Goal: Task Accomplishment & Management: Complete application form

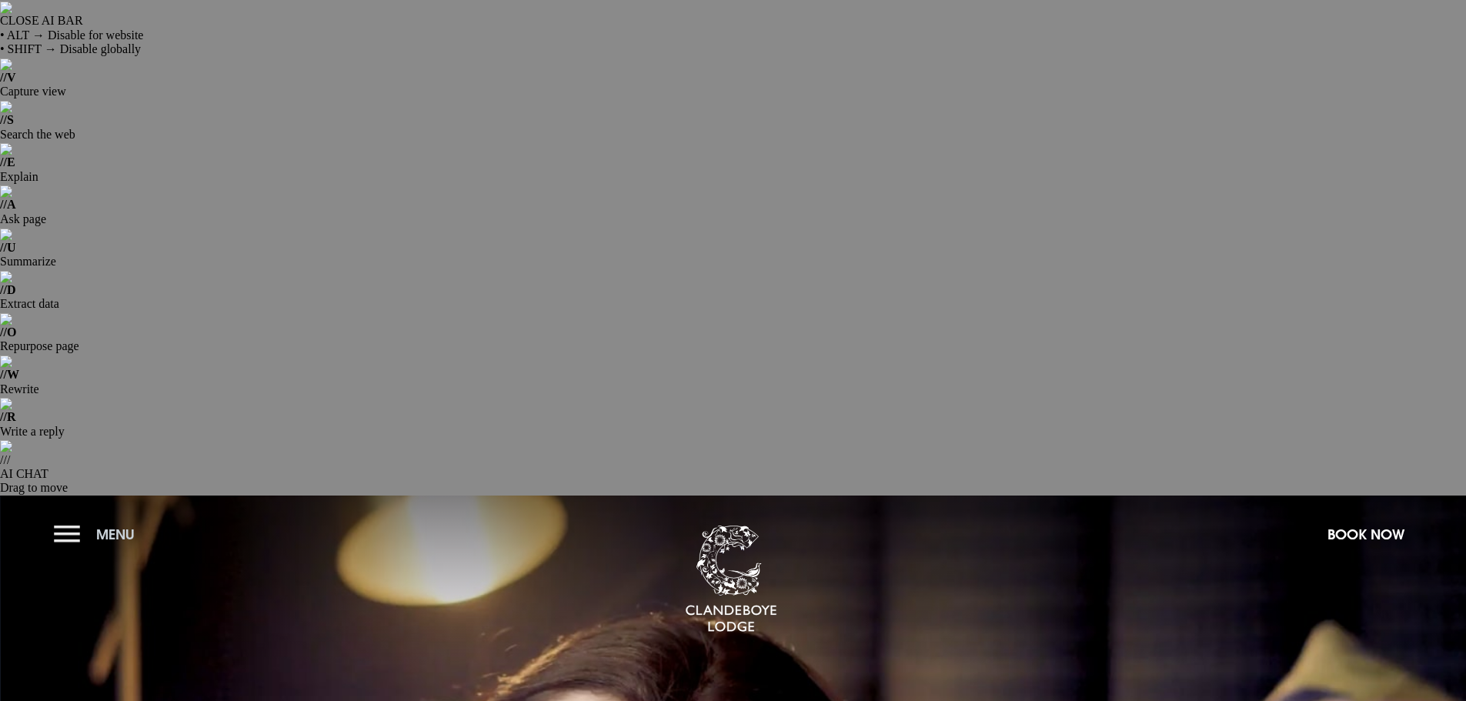
click at [66, 518] on button "Menu" at bounding box center [98, 534] width 88 height 33
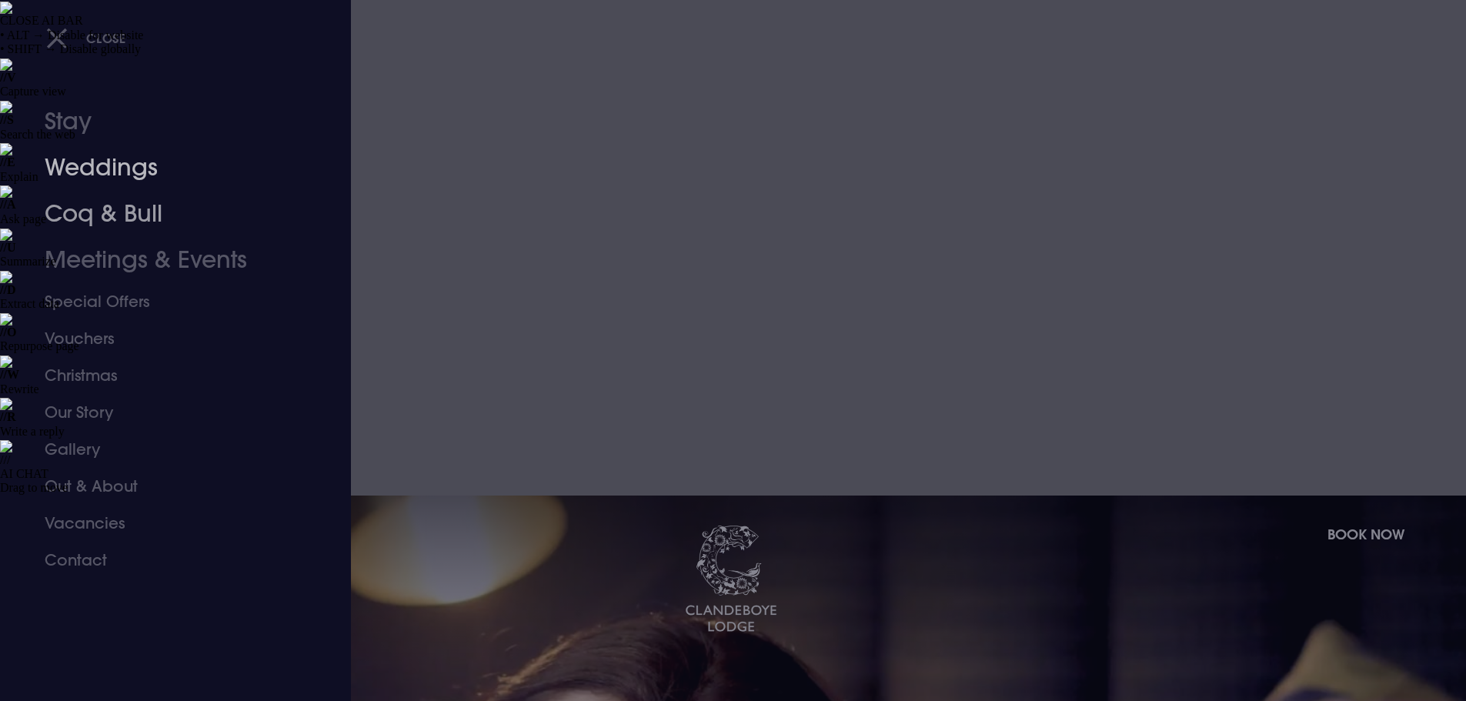
click at [106, 172] on link "Weddings" at bounding box center [166, 168] width 243 height 46
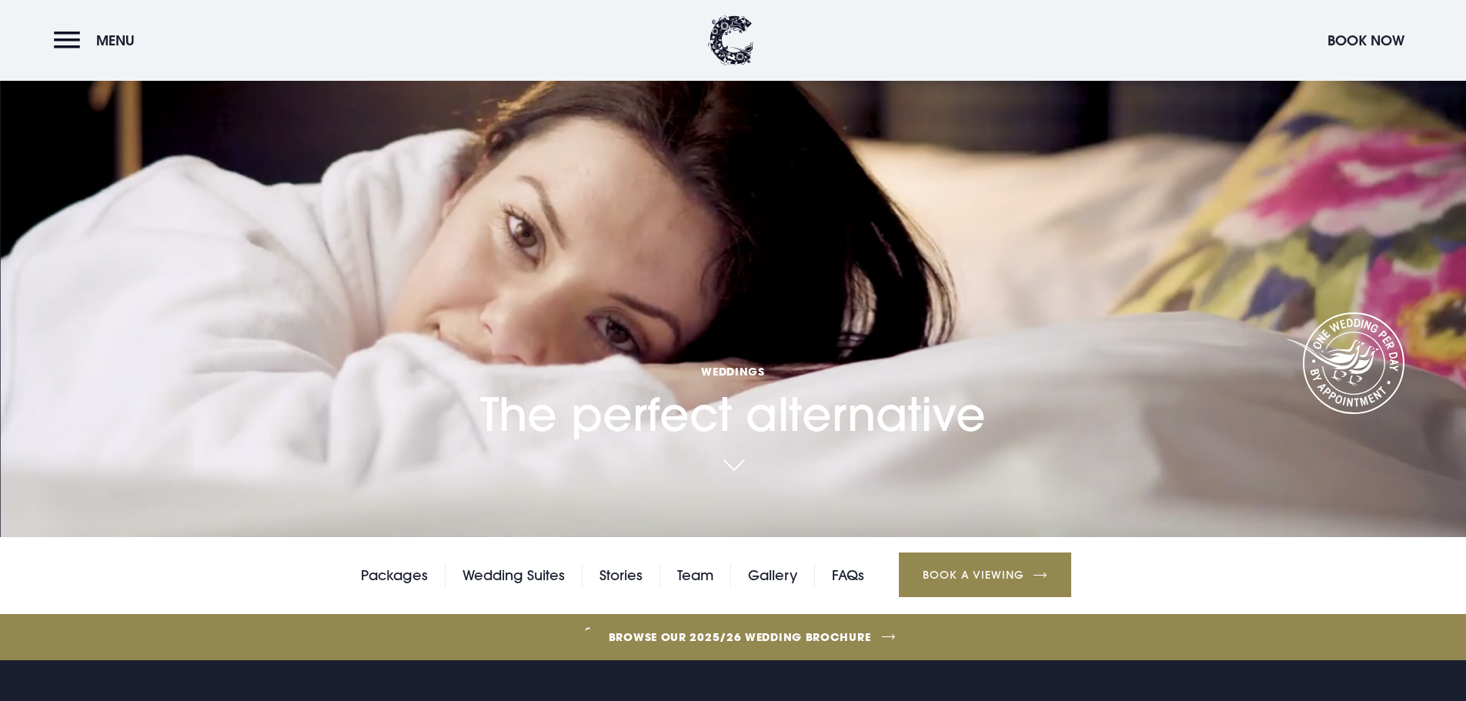
scroll to position [539, 0]
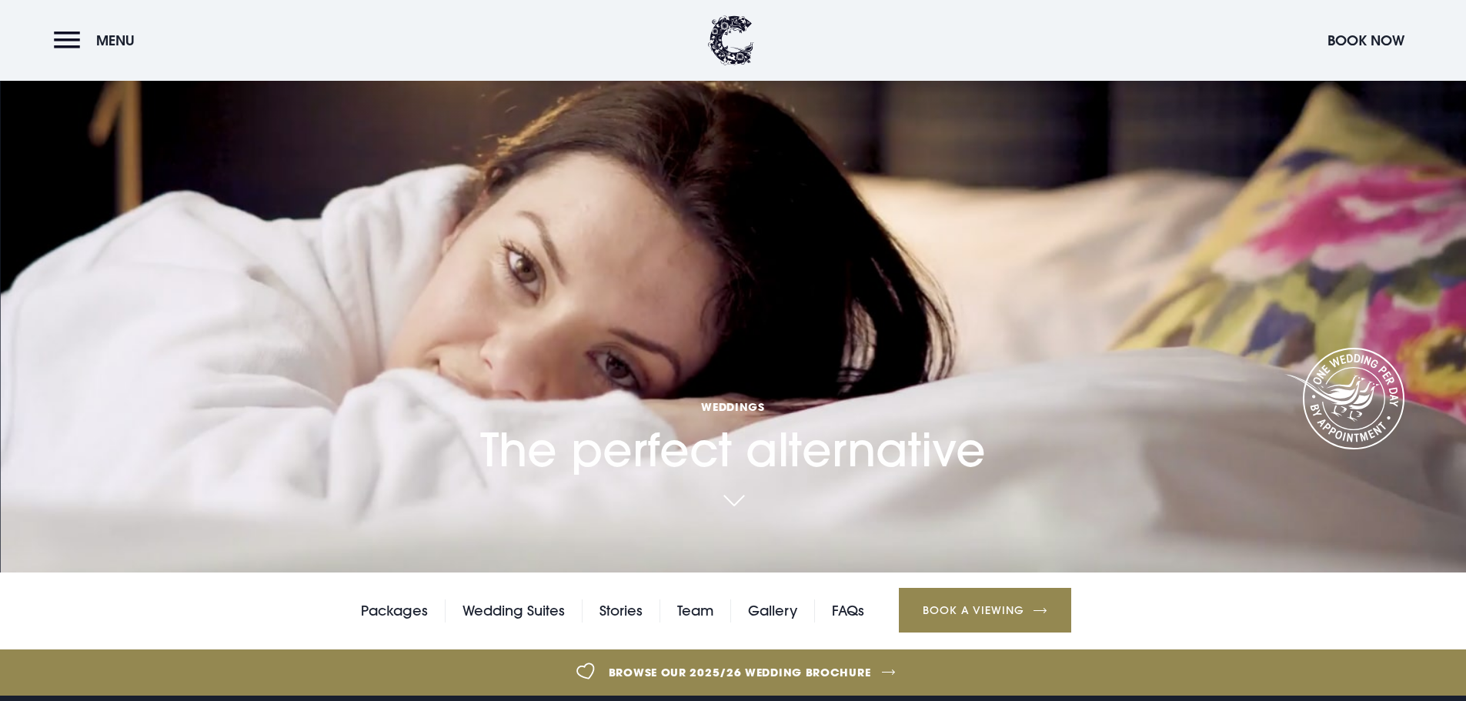
click at [865, 643] on link "Browse our 2025/26 wedding brochure" at bounding box center [740, 672] width 3194 height 58
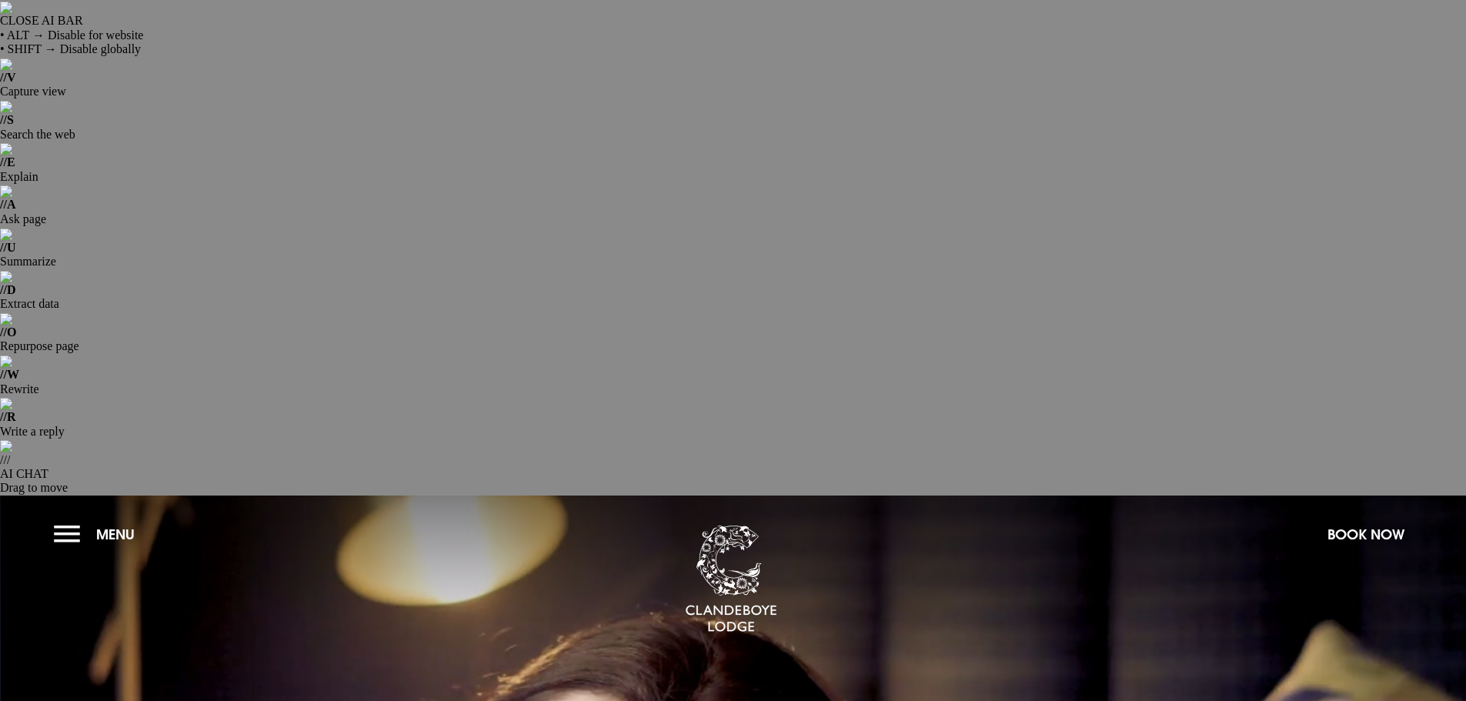
click at [57, 518] on button "Menu" at bounding box center [98, 534] width 88 height 33
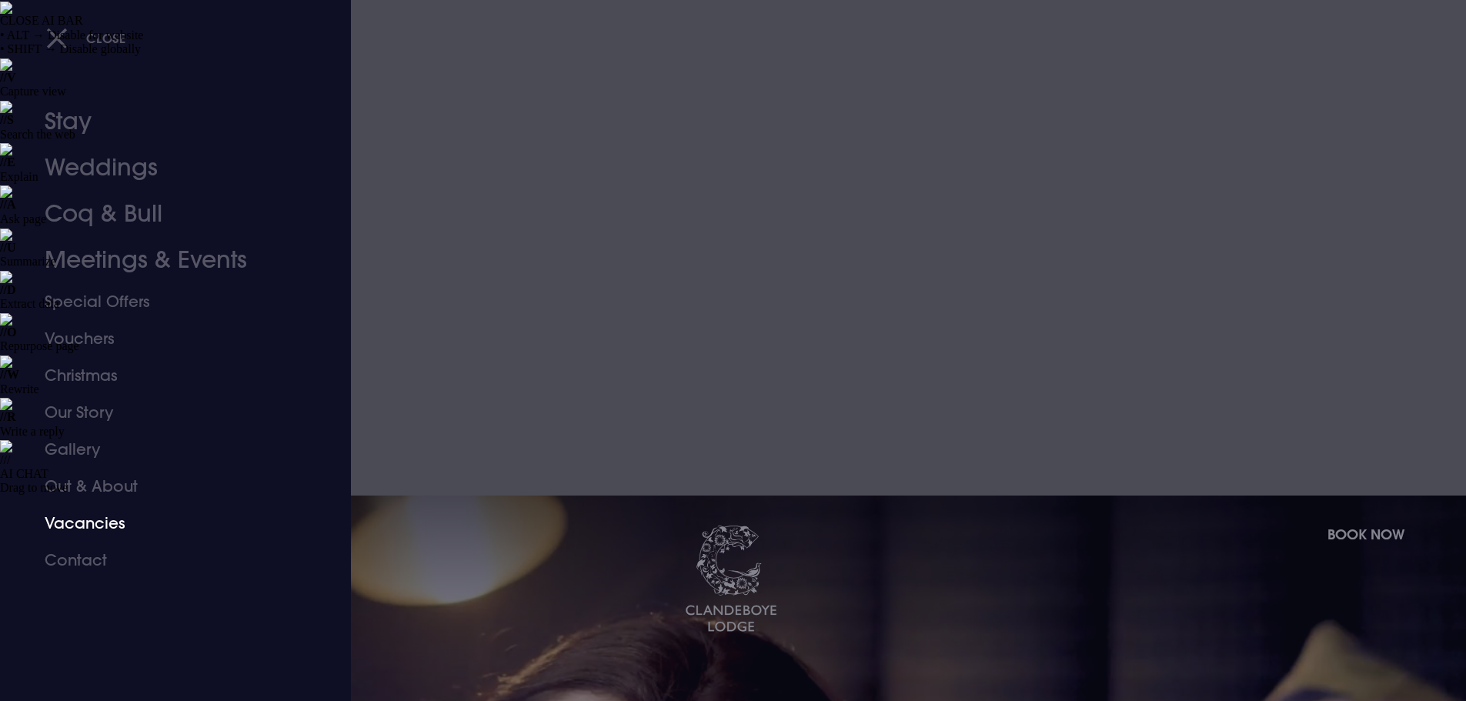
drag, startPoint x: 92, startPoint y: 527, endPoint x: 364, endPoint y: 506, distance: 273.2
click at [92, 526] on link "Vacancies" at bounding box center [166, 523] width 243 height 37
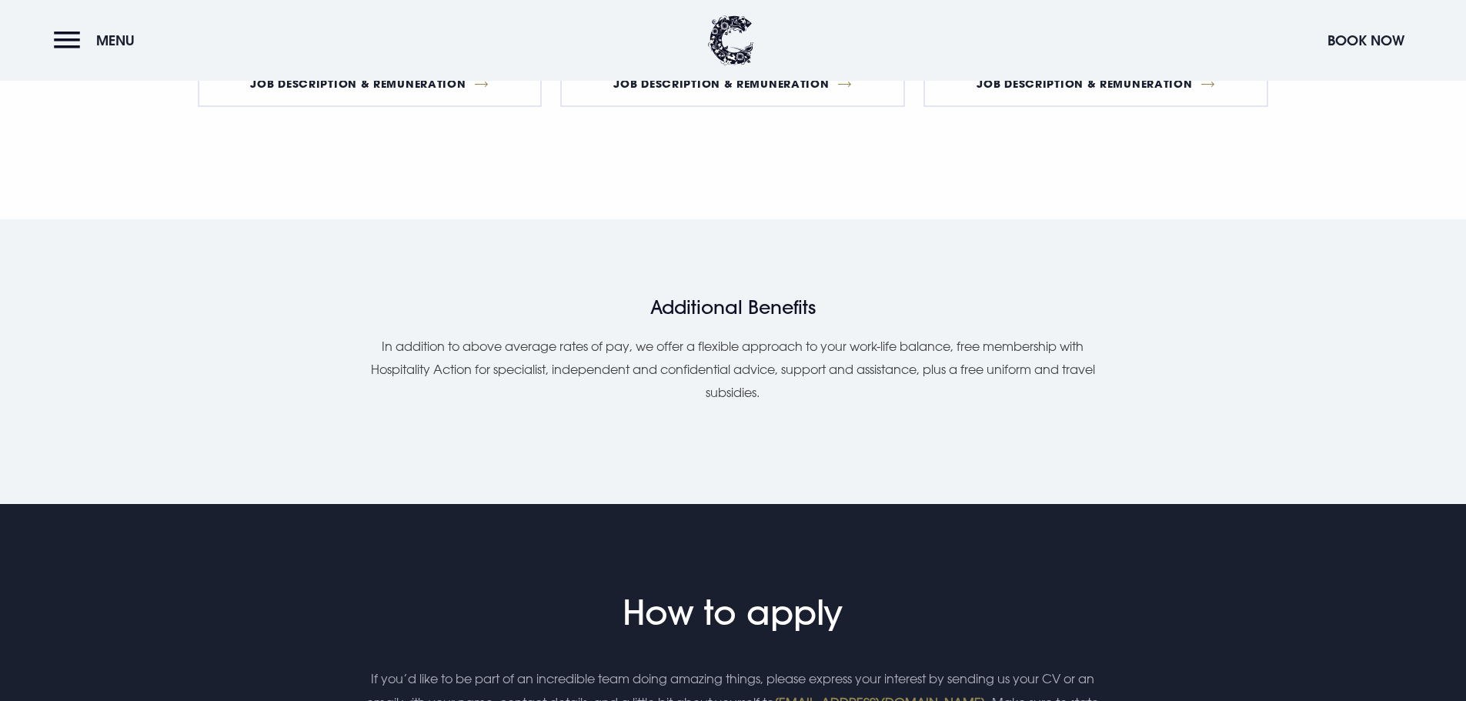
scroll to position [2000, 0]
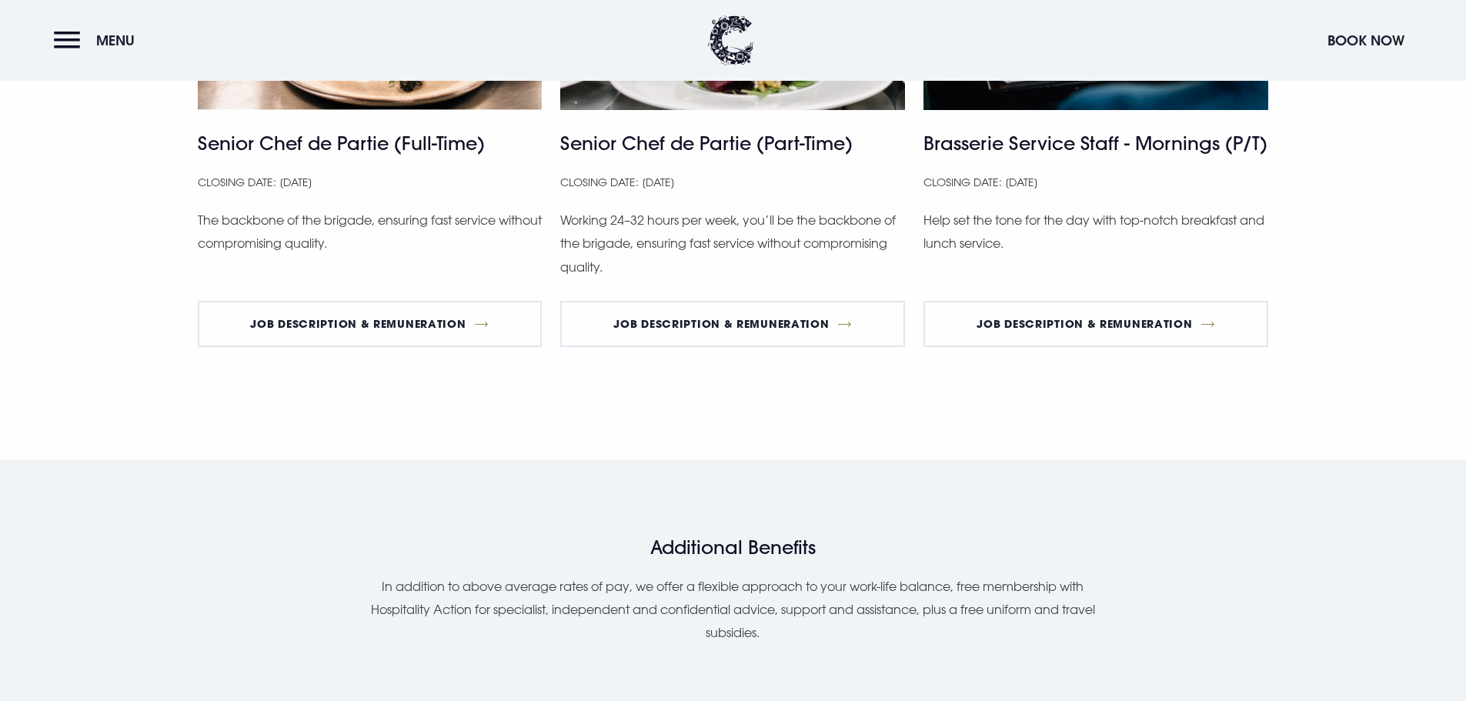
scroll to position [1646, 0]
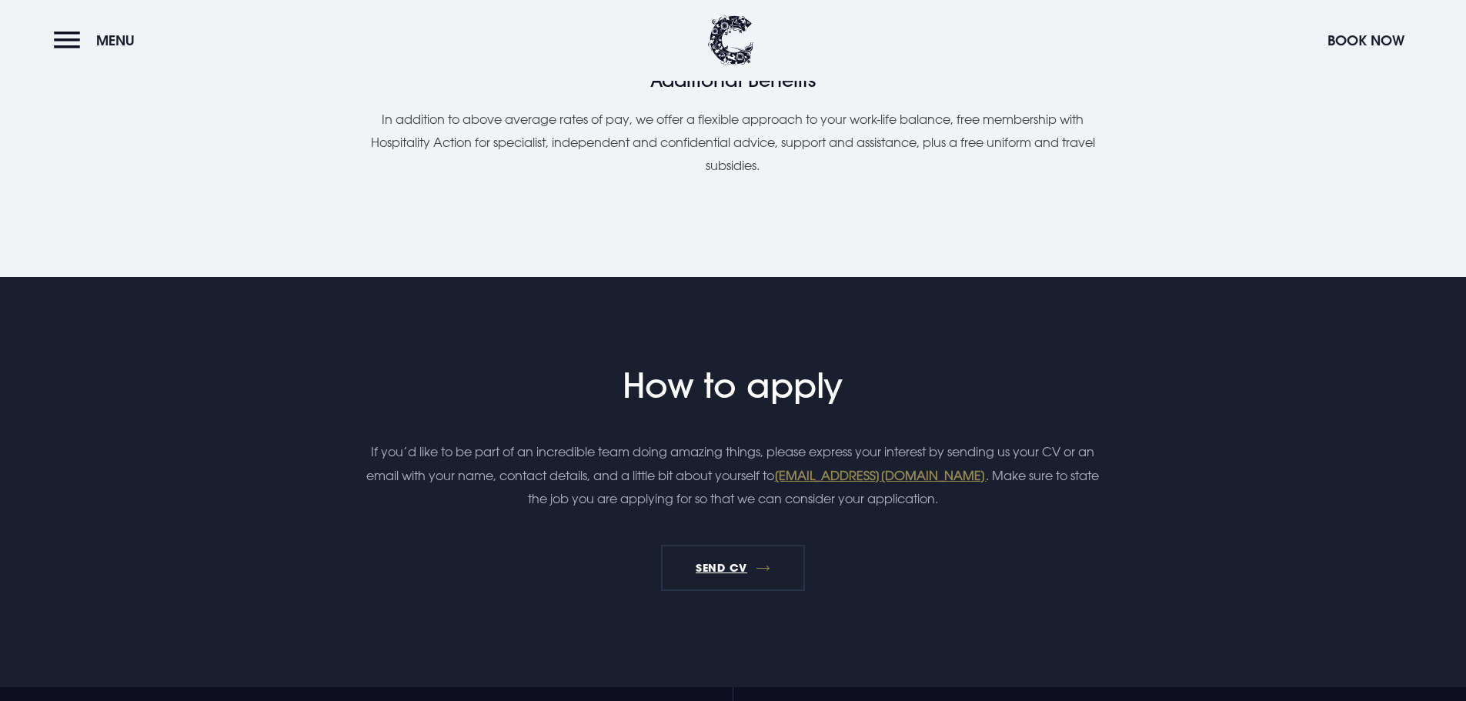
scroll to position [2261, 0]
